Goal: Task Accomplishment & Management: Use online tool/utility

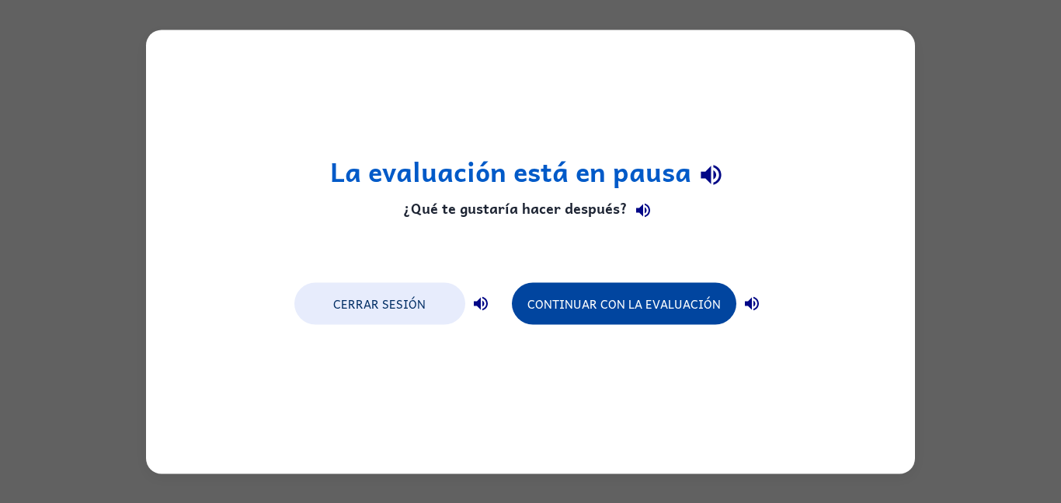
click at [662, 310] on button "Continuar con la evaluación" at bounding box center [624, 303] width 224 height 42
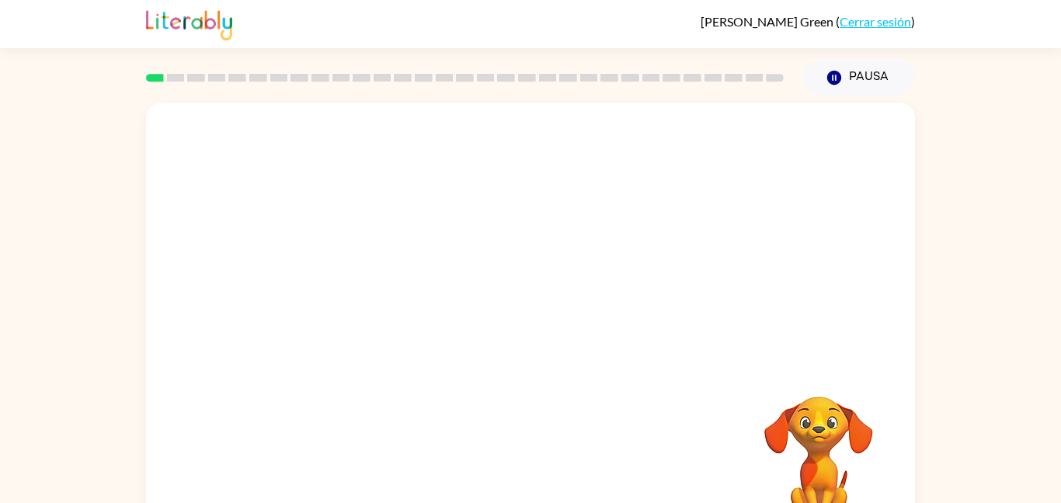
drag, startPoint x: 618, startPoint y: 341, endPoint x: 622, endPoint y: 327, distance: 14.5
click at [621, 328] on div at bounding box center [530, 233] width 769 height 261
click at [611, 387] on div "Tu navegador debe admitir la reproducción de archivos .mp4 para usar Literably.…" at bounding box center [530, 325] width 769 height 444
click at [611, 298] on div at bounding box center [530, 233] width 769 height 261
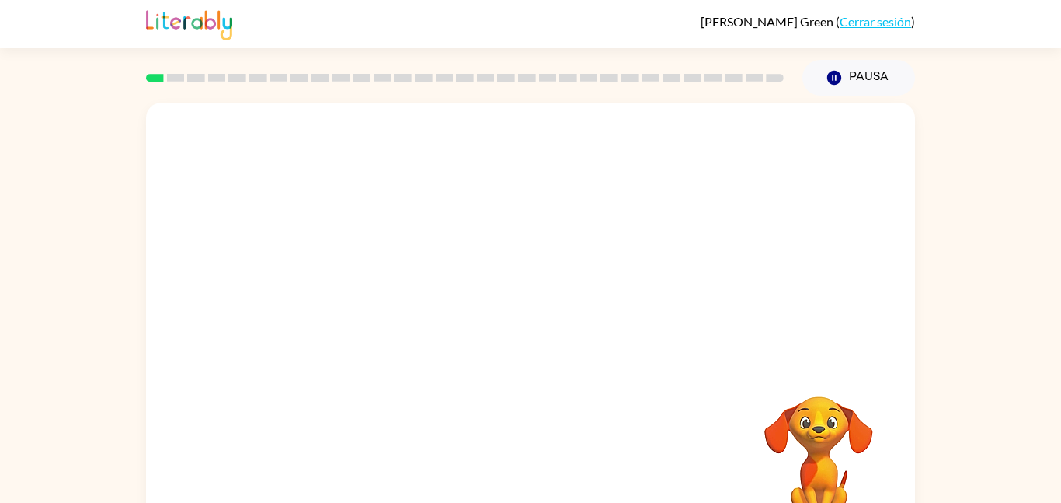
click at [612, 297] on div at bounding box center [530, 233] width 769 height 261
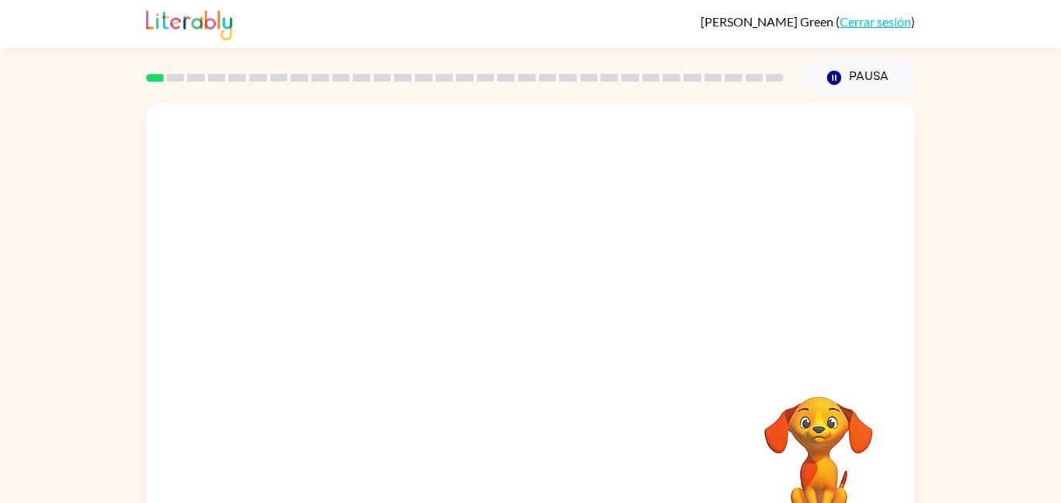
click at [612, 297] on div at bounding box center [530, 233] width 769 height 261
click at [618, 294] on div at bounding box center [530, 233] width 769 height 261
click at [357, 305] on div at bounding box center [530, 233] width 769 height 261
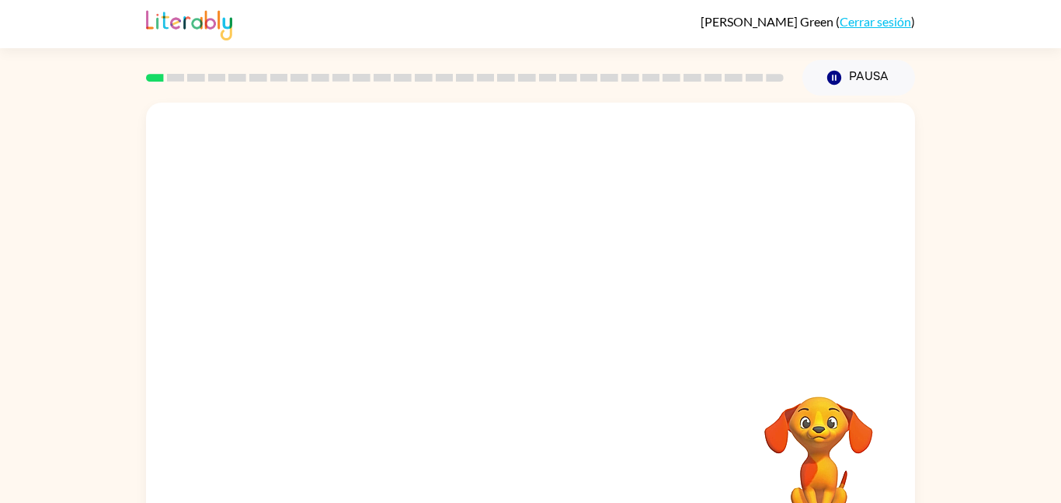
click at [357, 304] on div at bounding box center [530, 233] width 769 height 261
drag, startPoint x: 357, startPoint y: 304, endPoint x: 454, endPoint y: 298, distance: 96.5
click at [454, 298] on div at bounding box center [530, 233] width 769 height 261
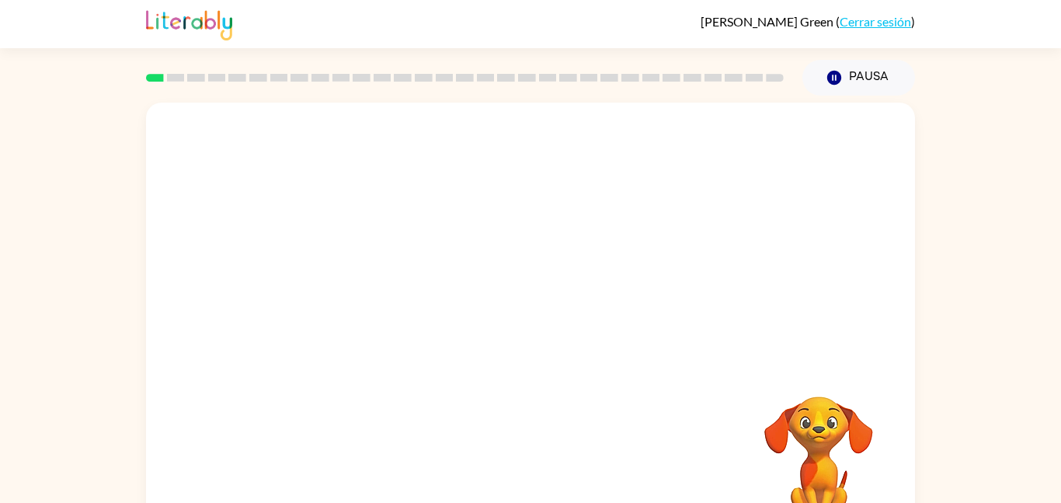
click at [454, 294] on div at bounding box center [530, 233] width 769 height 261
click at [428, 319] on div at bounding box center [530, 233] width 769 height 261
click at [545, 327] on button "button" at bounding box center [530, 332] width 99 height 57
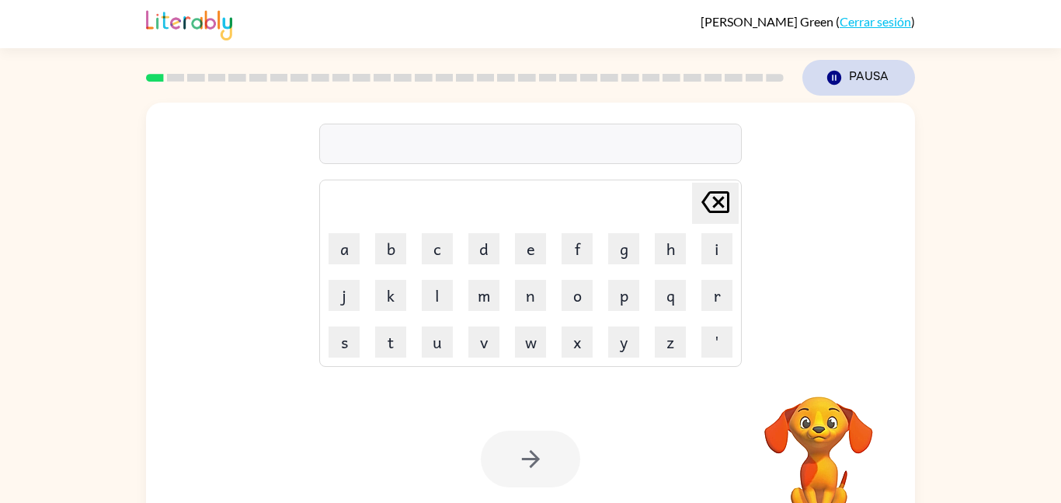
click at [855, 83] on button "Pausa Pausa" at bounding box center [858, 78] width 113 height 36
drag, startPoint x: 878, startPoint y: 64, endPoint x: 866, endPoint y: 69, distance: 12.9
click at [866, 69] on button "Pause Pause" at bounding box center [858, 78] width 113 height 36
